Goal: Navigation & Orientation: Find specific page/section

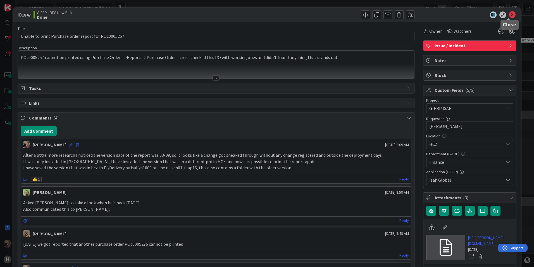
drag, startPoint x: 511, startPoint y: 12, endPoint x: 169, endPoint y: 138, distance: 364.5
click at [511, 13] on icon at bounding box center [512, 14] width 7 height 7
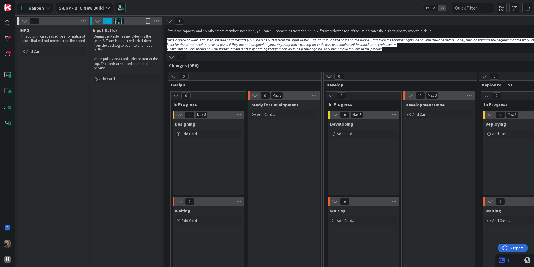
click at [84, 6] on b "G-ERP - BFG New Build" at bounding box center [80, 8] width 45 height 6
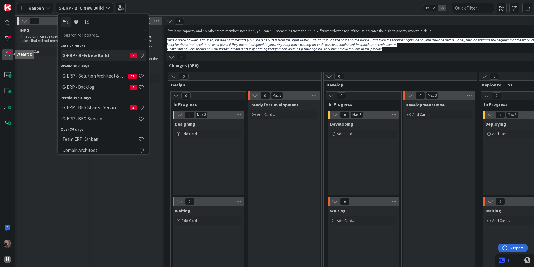
click at [6, 54] on div at bounding box center [7, 54] width 11 height 11
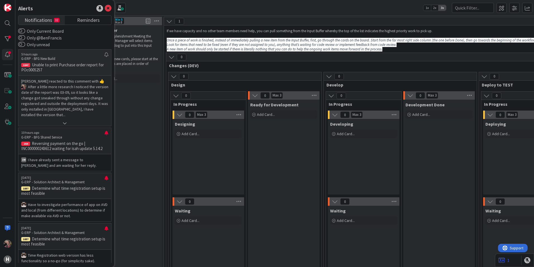
click at [61, 65] on p "Unable to print Purchase order report for POc0005257" at bounding box center [64, 67] width 87 height 10
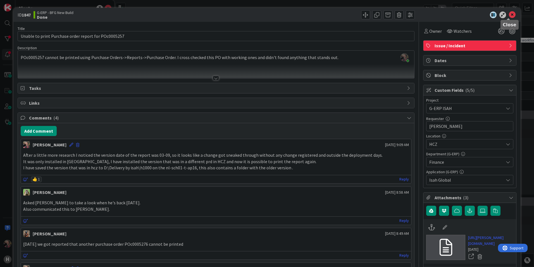
click at [509, 13] on icon at bounding box center [512, 14] width 7 height 7
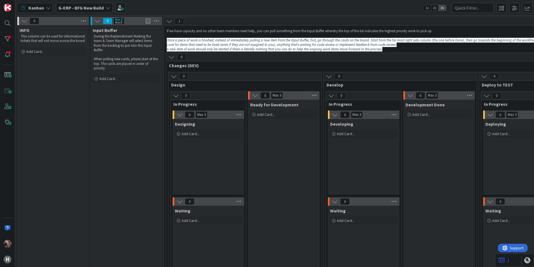
click at [75, 4] on span "G-ERP - BFG New Build" at bounding box center [80, 7] width 45 height 7
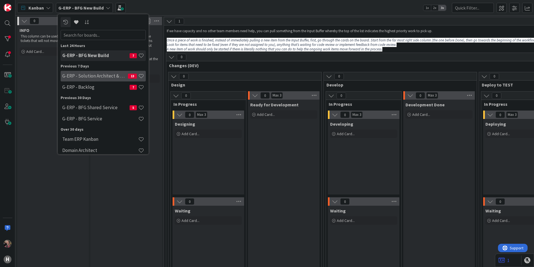
click at [98, 76] on h4 "G-ERP - Solution Architect & Management" at bounding box center [95, 76] width 66 height 6
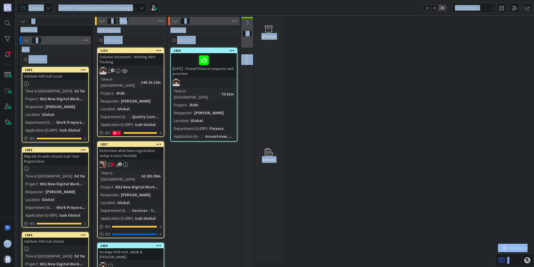
drag, startPoint x: 367, startPoint y: 129, endPoint x: 311, endPoint y: 140, distance: 57.2
click at [51, 67] on link "1859 Validate AVD Isah Local Time in Column : 3d 7m Project : W11 New Digital W…" at bounding box center [55, 104] width 67 height 75
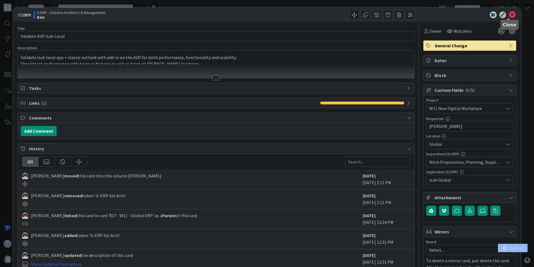
click at [509, 14] on icon at bounding box center [512, 14] width 7 height 7
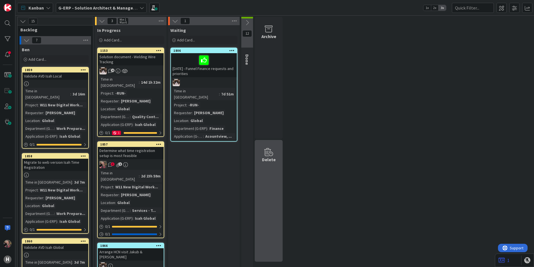
click at [269, 156] on div "Delete" at bounding box center [269, 159] width 14 height 7
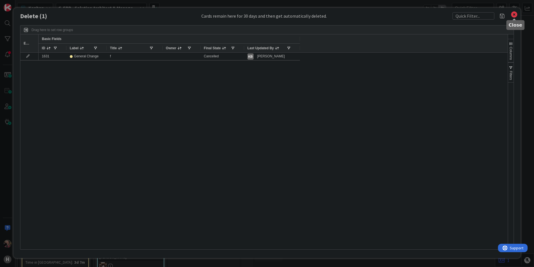
click at [513, 13] on icon at bounding box center [514, 15] width 7 height 8
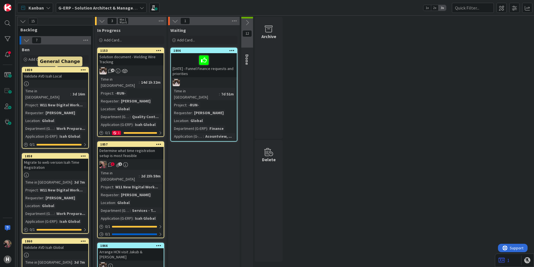
click at [52, 71] on div "1859" at bounding box center [56, 70] width 63 height 4
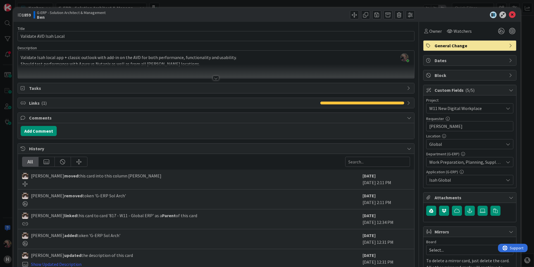
click at [214, 78] on div at bounding box center [216, 78] width 6 height 4
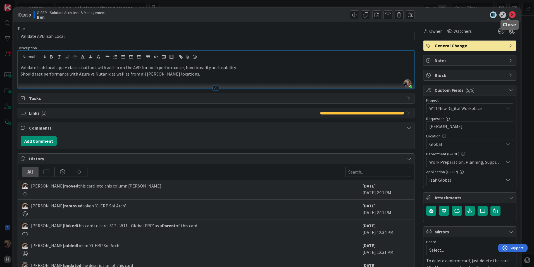
click at [509, 15] on icon at bounding box center [512, 14] width 7 height 7
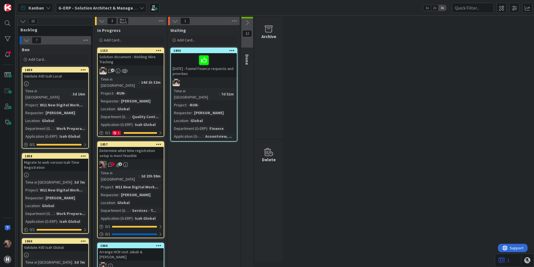
click at [66, 160] on div "Migrate to web version Isah Time Registration" at bounding box center [55, 164] width 66 height 12
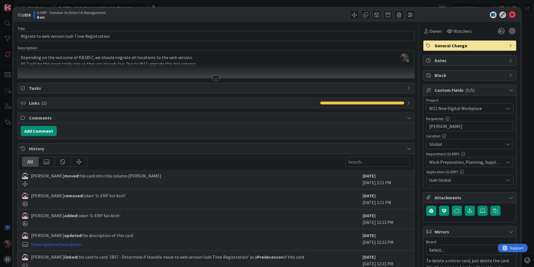
click at [215, 78] on div at bounding box center [216, 78] width 6 height 4
